Goal: Task Accomplishment & Management: Use online tool/utility

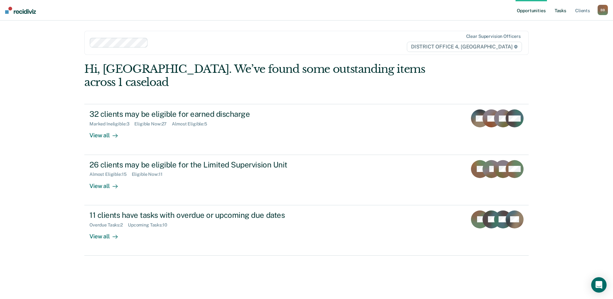
click at [562, 13] on link "Tasks" at bounding box center [560, 10] width 14 height 21
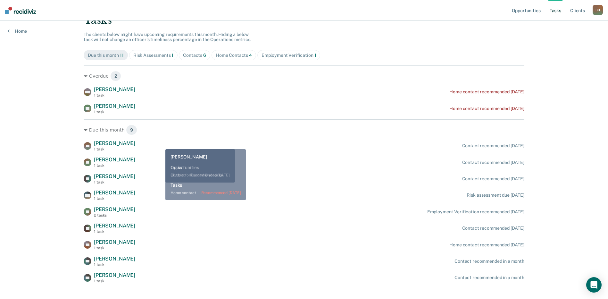
scroll to position [59, 0]
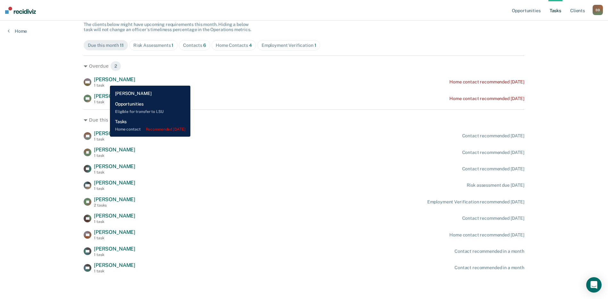
click at [105, 81] on span "[PERSON_NAME]" at bounding box center [114, 79] width 41 height 6
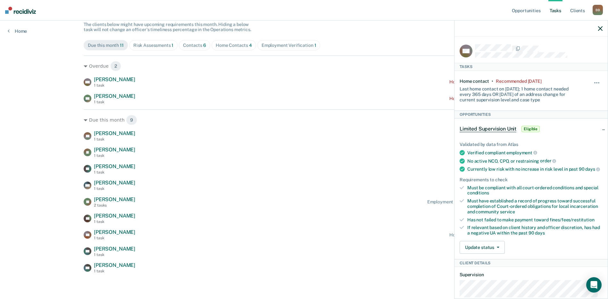
click at [599, 28] on icon "button" at bounding box center [600, 28] width 4 height 4
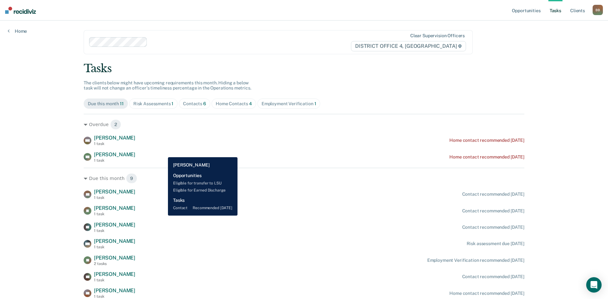
scroll to position [0, 0]
